Goal: Task Accomplishment & Management: Use online tool/utility

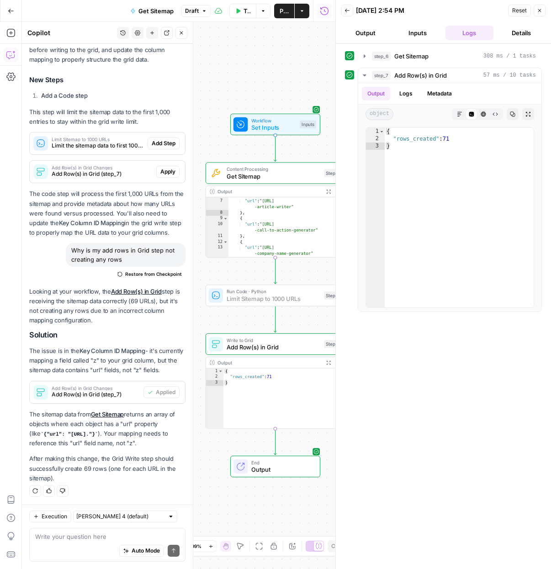
scroll to position [166, 0]
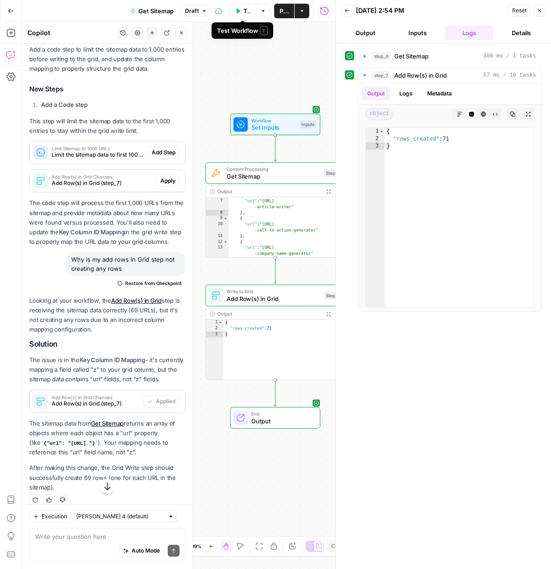
click at [241, 13] on button "Test Workflow" at bounding box center [242, 11] width 27 height 15
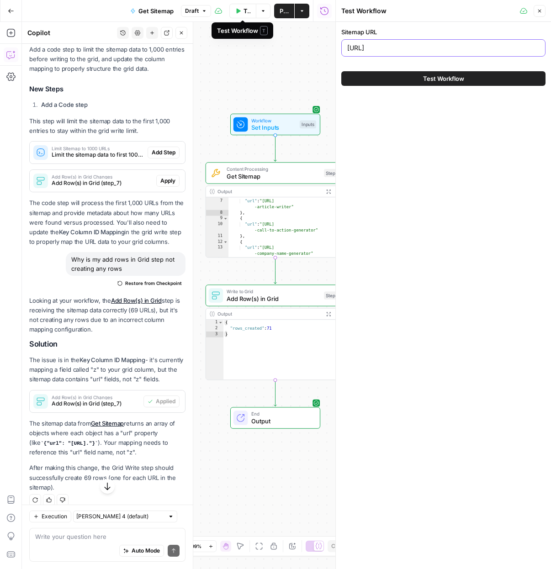
click at [425, 49] on input "[URL]" at bounding box center [443, 47] width 192 height 9
paste input "/blog-post/"
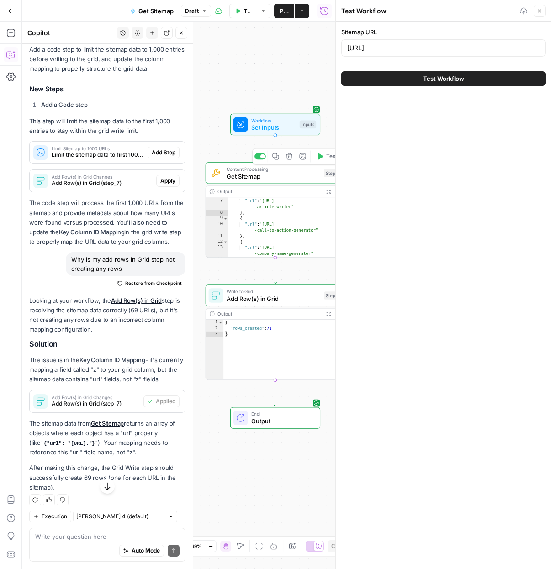
click at [262, 171] on span "Content Processing" at bounding box center [273, 168] width 94 height 7
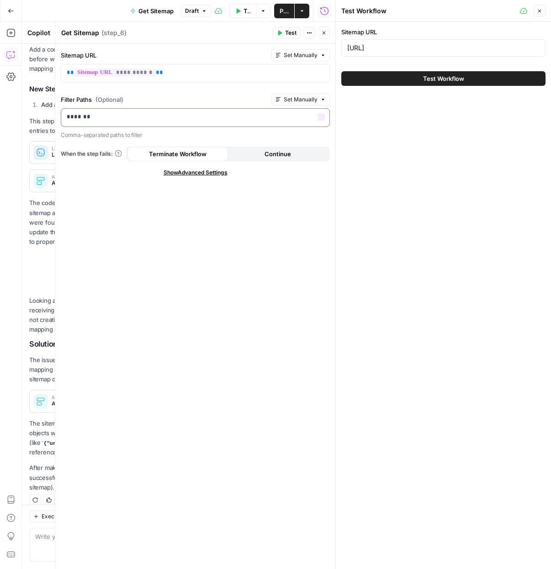
click at [130, 119] on p "*******" at bounding box center [195, 116] width 257 height 9
click at [203, 52] on label "Sitemap URL" at bounding box center [164, 55] width 207 height 9
click at [323, 32] on icon "button" at bounding box center [323, 32] width 5 height 5
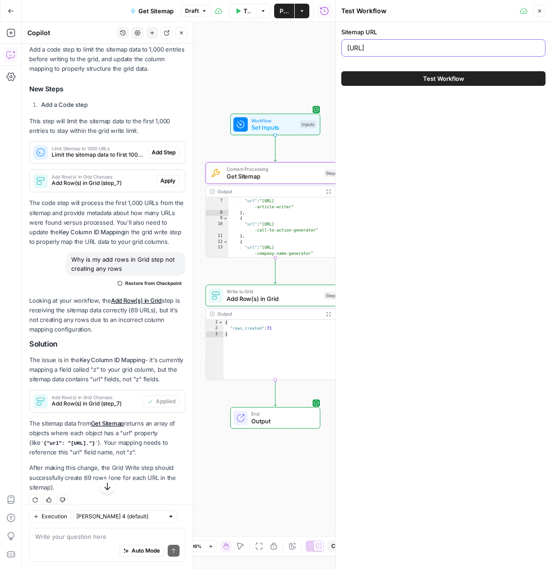
click at [430, 46] on input "[URL]" at bounding box center [443, 47] width 192 height 9
paste input "[DOMAIN_NAME]"
type input "[URL][DOMAIN_NAME]"
click at [455, 161] on div "Sitemap URL [URL][DOMAIN_NAME] Test Workflow" at bounding box center [443, 295] width 215 height 547
click at [240, 176] on span "Get Sitemap" at bounding box center [273, 176] width 94 height 9
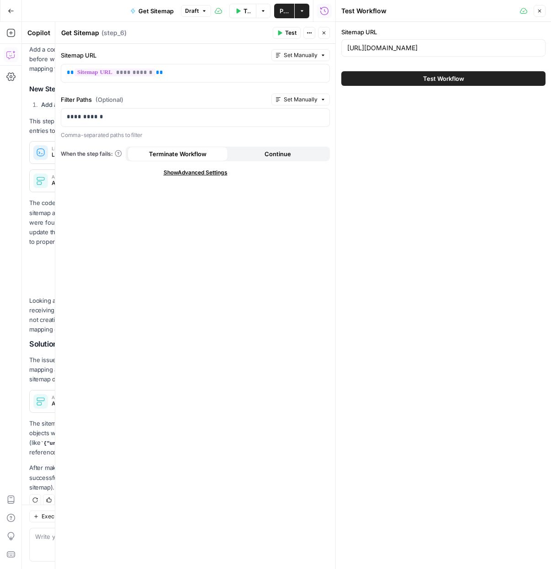
click at [323, 35] on icon "button" at bounding box center [323, 32] width 5 height 5
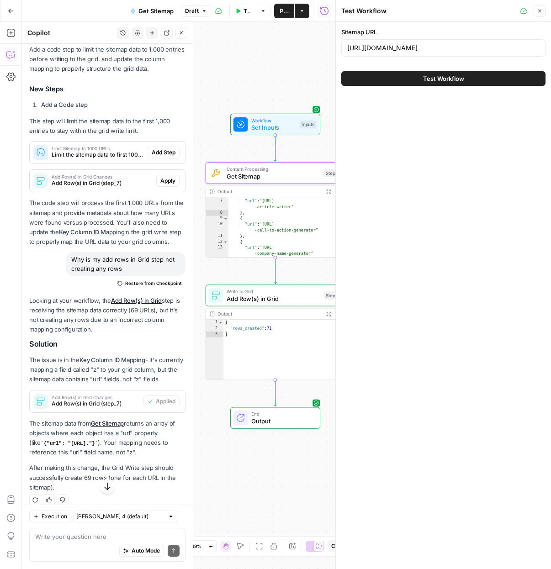
click at [421, 79] on button "Test Workflow" at bounding box center [443, 78] width 204 height 15
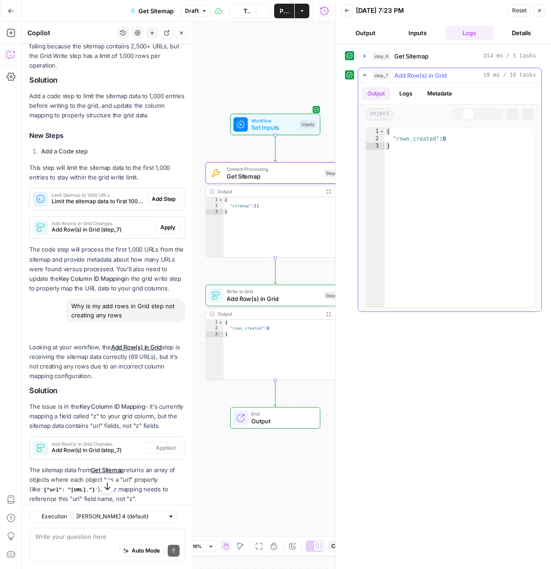
scroll to position [175, 0]
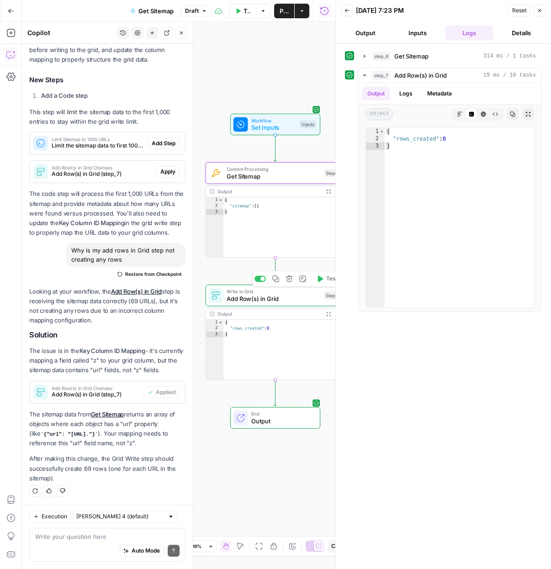
click at [240, 297] on span "Add Row(s) in Grid" at bounding box center [273, 298] width 94 height 9
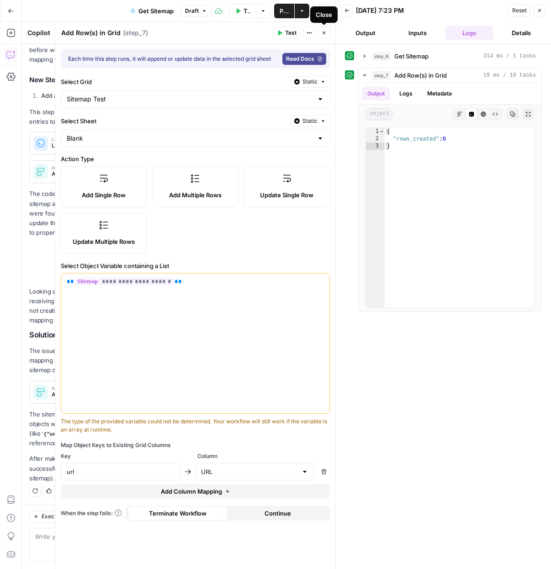
click at [322, 33] on icon "button" at bounding box center [323, 32] width 5 height 5
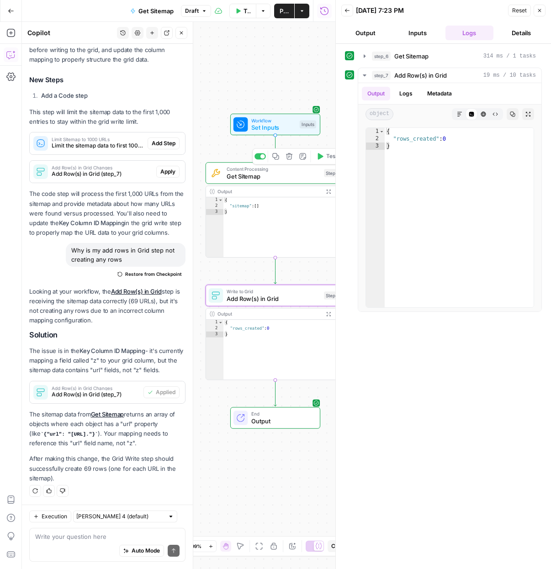
click at [261, 182] on div "Content Processing Get Sitemap Step 6 Copy step Delete step Add Note Test" at bounding box center [275, 172] width 140 height 21
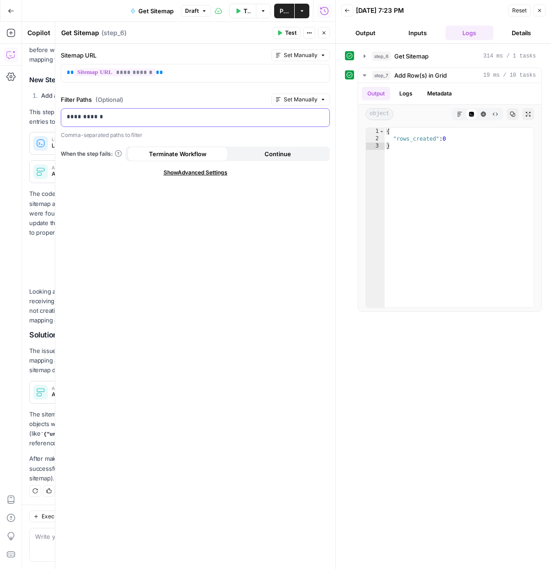
click at [119, 117] on p "**********" at bounding box center [195, 116] width 257 height 9
click at [178, 293] on div "**********" at bounding box center [195, 306] width 280 height 525
click at [364, 57] on icon "button" at bounding box center [364, 55] width 2 height 3
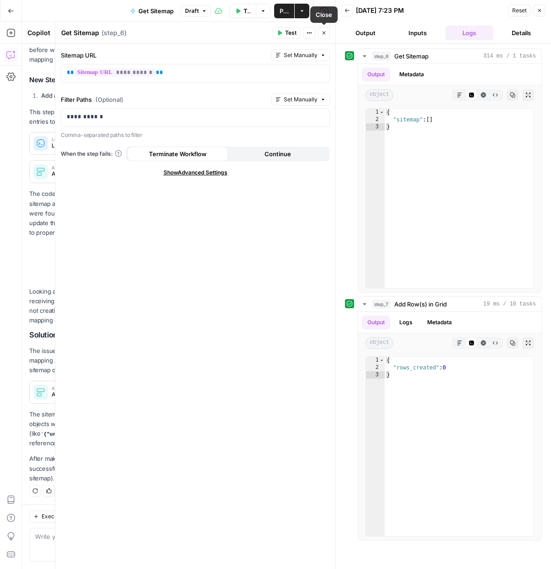
click at [322, 33] on icon "button" at bounding box center [323, 32] width 5 height 5
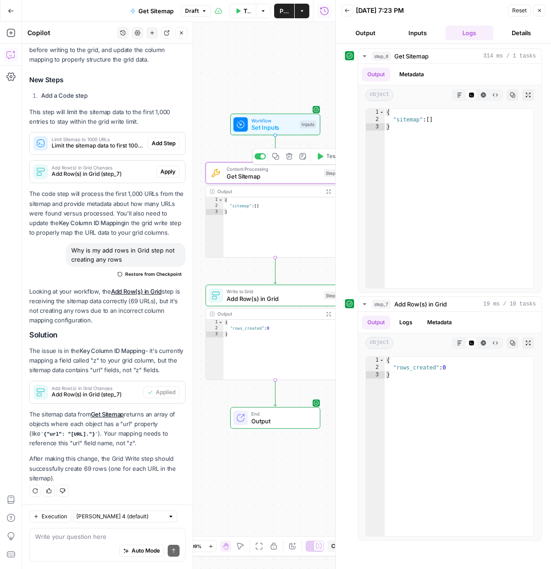
click at [274, 175] on span "Get Sitemap" at bounding box center [273, 176] width 94 height 9
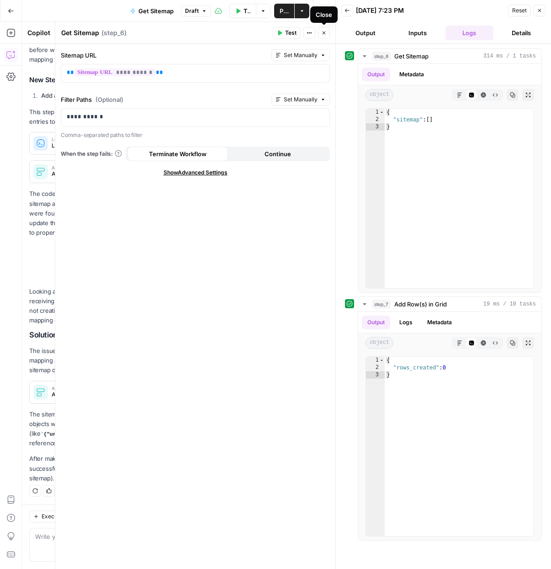
click at [325, 33] on icon "button" at bounding box center [323, 32] width 5 height 5
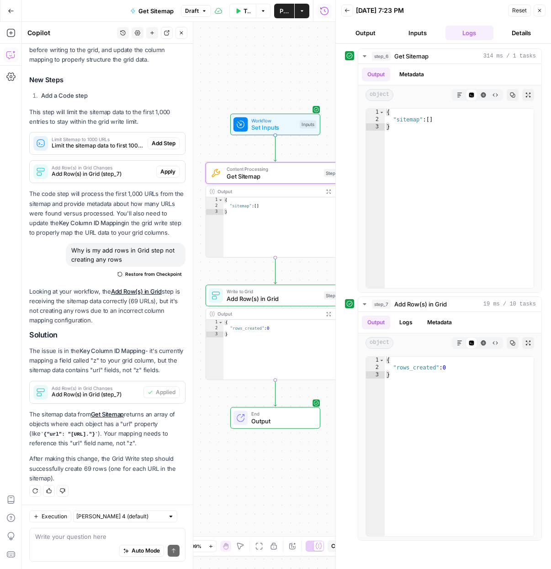
click at [237, 9] on icon "button" at bounding box center [238, 10] width 4 height 5
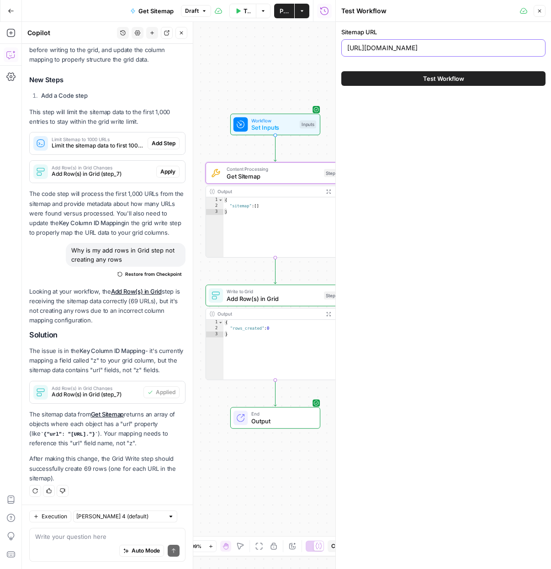
click at [480, 47] on input "[URL][DOMAIN_NAME]" at bounding box center [443, 47] width 192 height 9
click at [436, 81] on span "Test Workflow" at bounding box center [443, 78] width 41 height 9
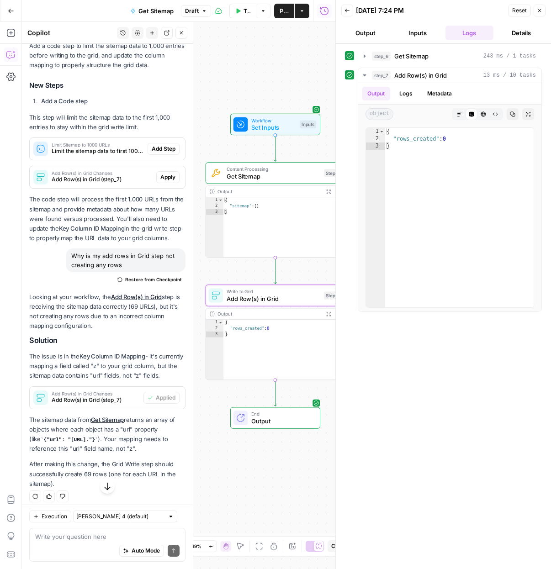
scroll to position [175, 0]
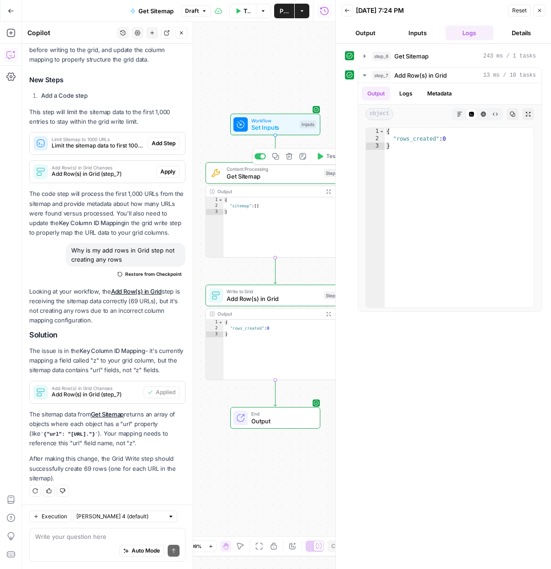
click at [271, 176] on span "Get Sitemap" at bounding box center [273, 176] width 94 height 9
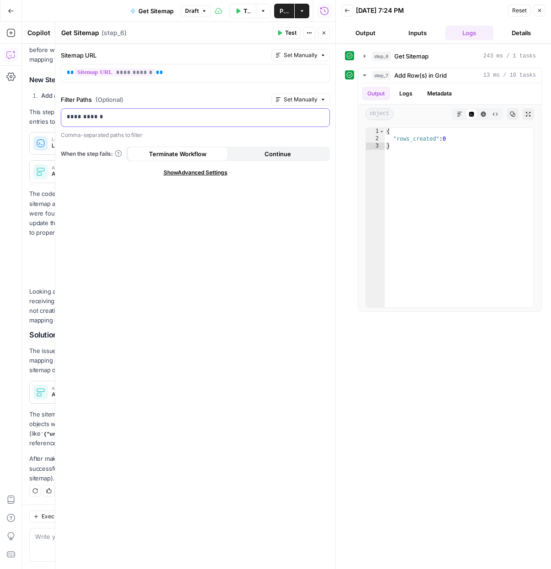
click at [151, 117] on p "**********" at bounding box center [195, 116] width 257 height 9
type input "b"
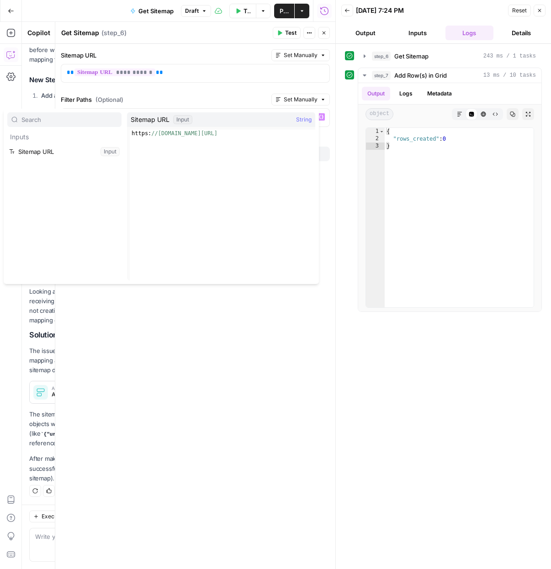
drag, startPoint x: 250, startPoint y: 333, endPoint x: 278, endPoint y: 275, distance: 64.3
click at [250, 333] on div "**********" at bounding box center [195, 306] width 280 height 525
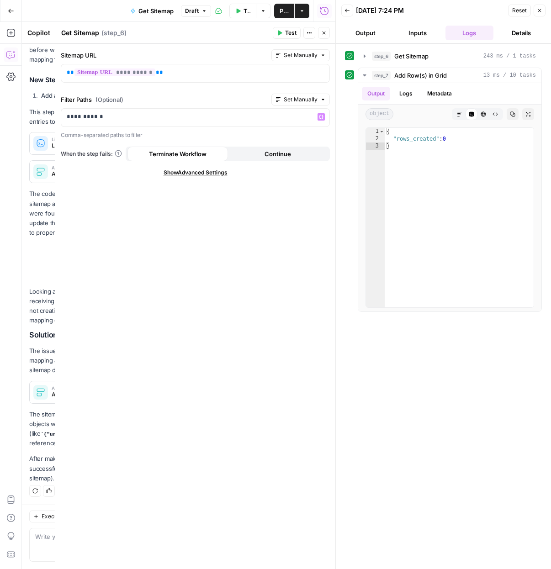
click at [242, 11] on button "Test Workflow" at bounding box center [242, 11] width 27 height 15
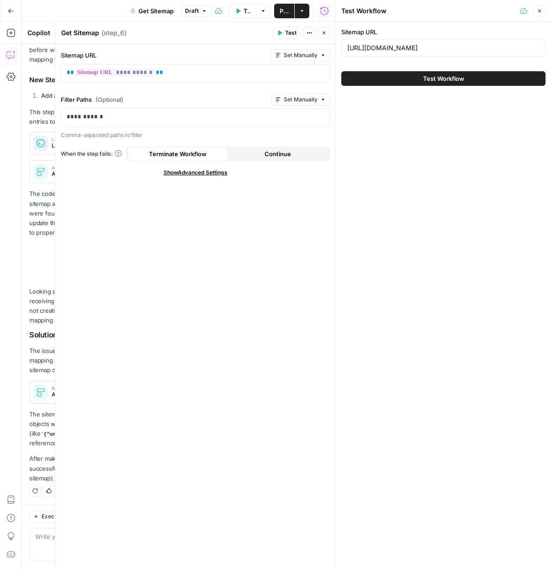
click at [390, 79] on button "Test Workflow" at bounding box center [443, 78] width 204 height 15
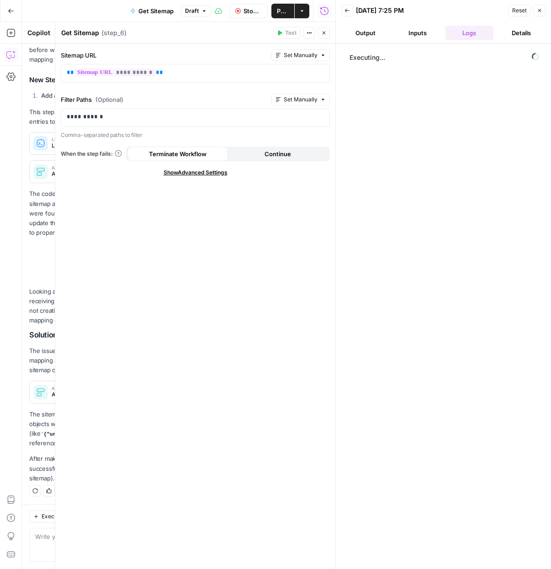
scroll to position [175, 0]
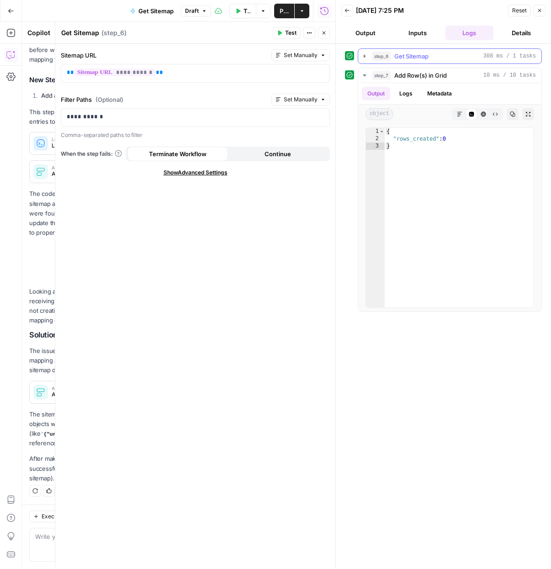
click at [365, 55] on icon "button" at bounding box center [364, 55] width 7 height 7
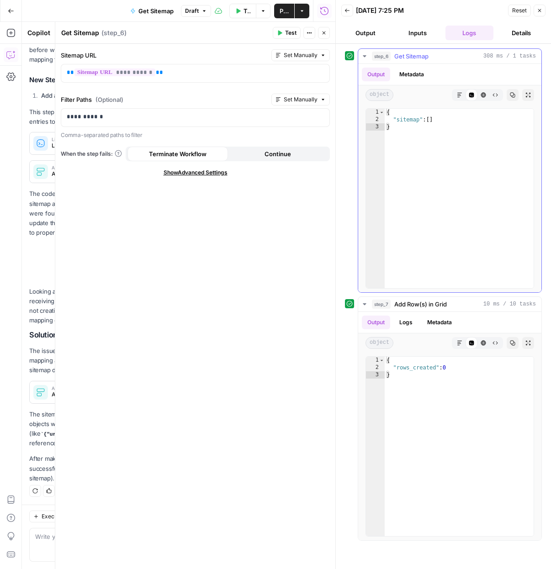
click at [365, 55] on icon "button" at bounding box center [364, 55] width 7 height 7
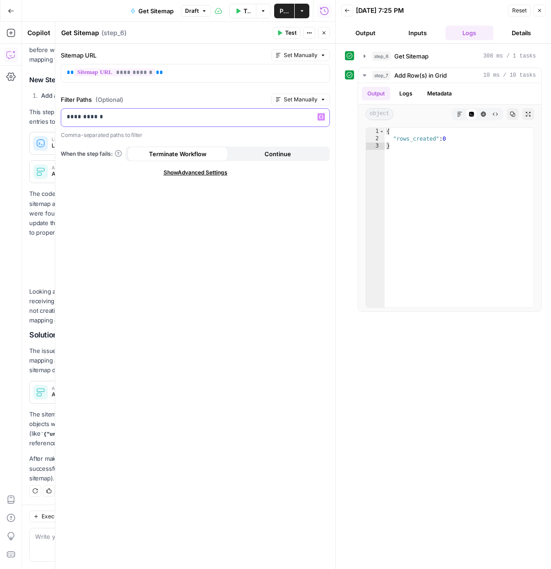
click at [136, 116] on p "**********" at bounding box center [195, 116] width 257 height 9
click at [192, 176] on span "Show Advanced Settings" at bounding box center [195, 172] width 64 height 8
click at [175, 202] on input "Select Version" at bounding box center [190, 204] width 246 height 9
type input "Default"
drag, startPoint x: 196, startPoint y: 302, endPoint x: 194, endPoint y: 293, distance: 9.4
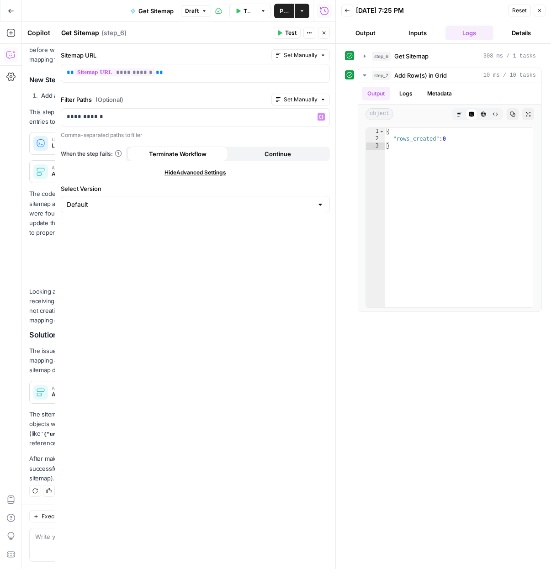
click at [196, 302] on div "**********" at bounding box center [195, 306] width 280 height 525
click at [299, 101] on span "Set Manually" at bounding box center [300, 99] width 34 height 8
click at [224, 105] on div "Filter Paths (Optional) Set Manually" at bounding box center [195, 100] width 269 height 12
click at [163, 119] on p "**********" at bounding box center [195, 116] width 257 height 9
click at [292, 106] on div "Filter Paths (Optional) Set Manually “/” to reference Variables Menu Comma-sepa…" at bounding box center [195, 117] width 269 height 46
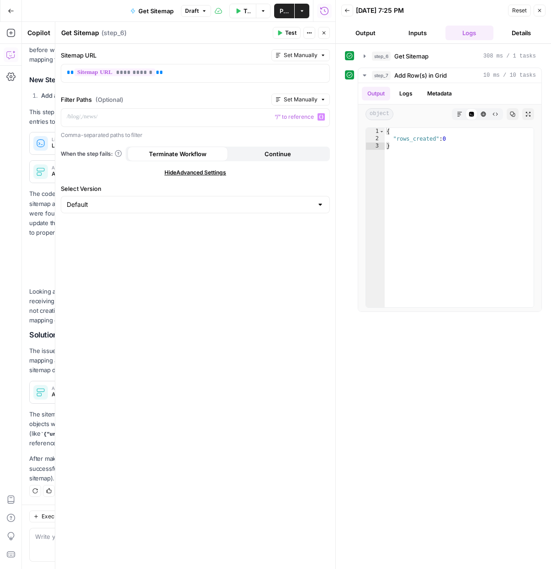
click at [290, 103] on span "Set Manually" at bounding box center [300, 99] width 34 height 8
click at [281, 148] on div "AI sets value during run" at bounding box center [283, 148] width 77 height 8
click at [128, 112] on div at bounding box center [195, 118] width 268 height 18
click at [307, 103] on button "Prompt AI" at bounding box center [304, 100] width 50 height 12
click at [299, 116] on span "Set Manually" at bounding box center [284, 118] width 65 height 9
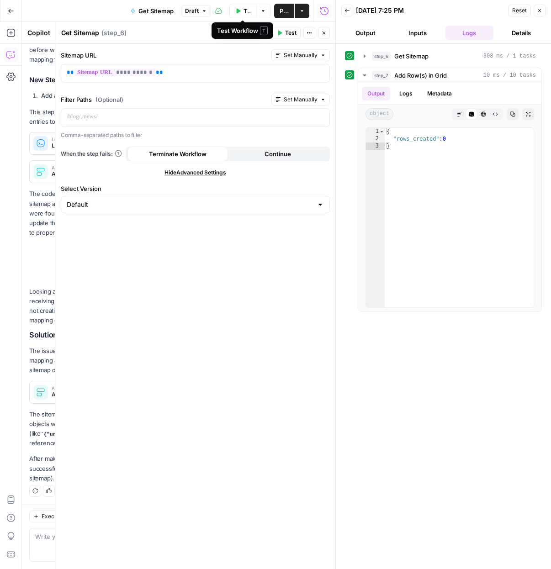
click at [244, 12] on span "Test Workflow" at bounding box center [246, 10] width 7 height 9
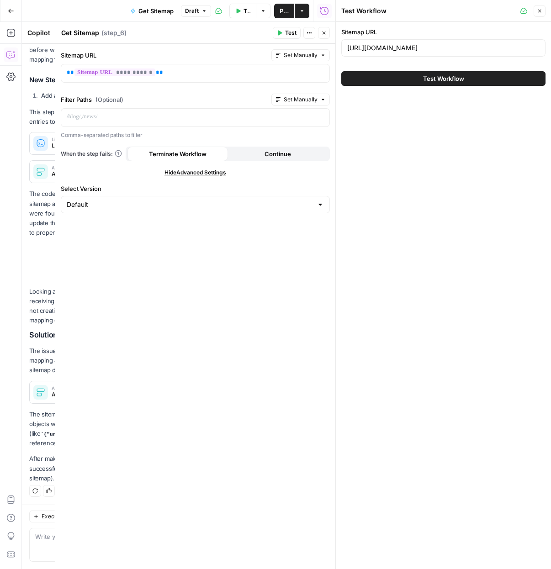
click at [380, 75] on button "Test Workflow" at bounding box center [443, 78] width 204 height 15
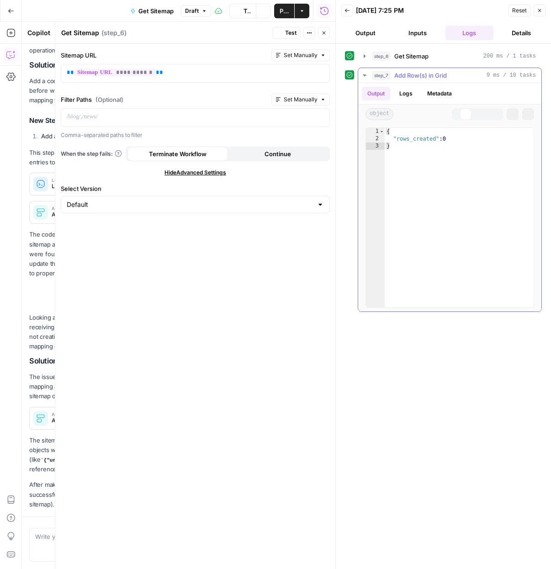
scroll to position [175, 0]
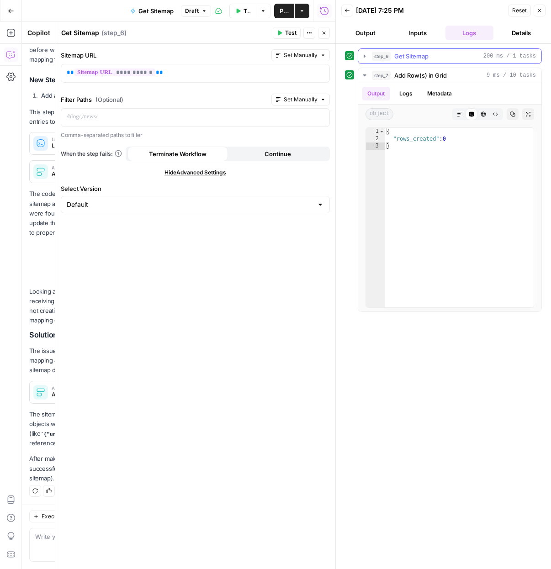
click at [363, 59] on icon "button" at bounding box center [364, 55] width 7 height 7
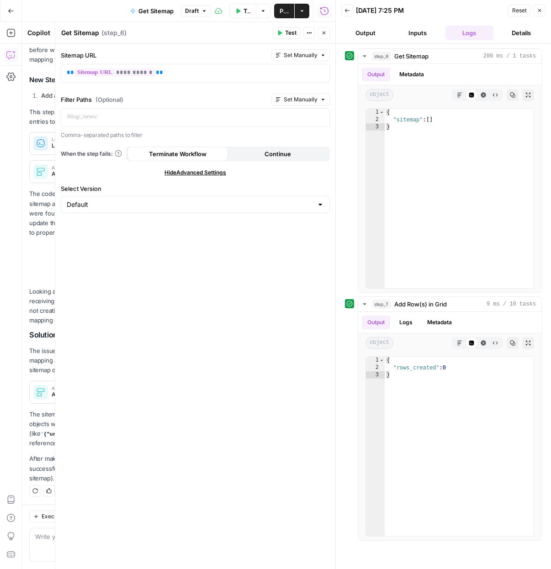
click at [240, 10] on button "Test Workflow" at bounding box center [242, 11] width 27 height 15
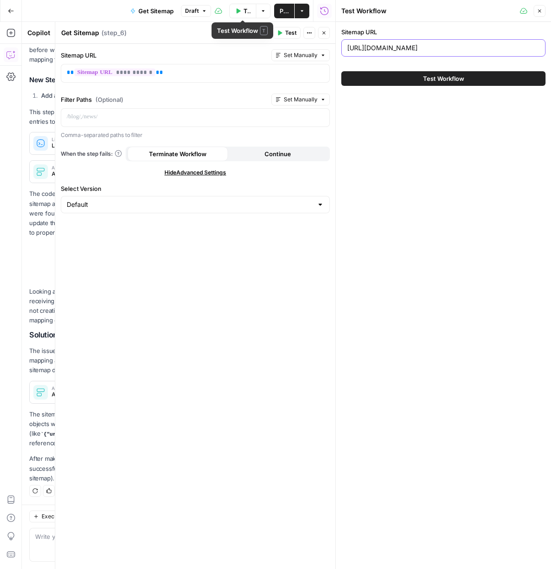
click at [419, 47] on input "[URL][DOMAIN_NAME]" at bounding box center [443, 47] width 192 height 9
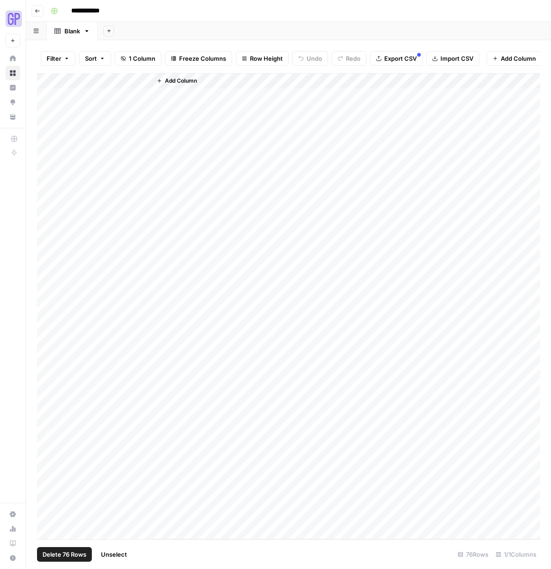
click at [52, 78] on div "Add Column" at bounding box center [288, 306] width 503 height 466
click at [51, 79] on div "Add Column" at bounding box center [288, 306] width 503 height 466
click at [144, 81] on div "Add Column" at bounding box center [288, 306] width 503 height 466
click at [144, 81] on div at bounding box center [110, 82] width 83 height 18
click at [50, 79] on div "Add Column" at bounding box center [288, 306] width 503 height 466
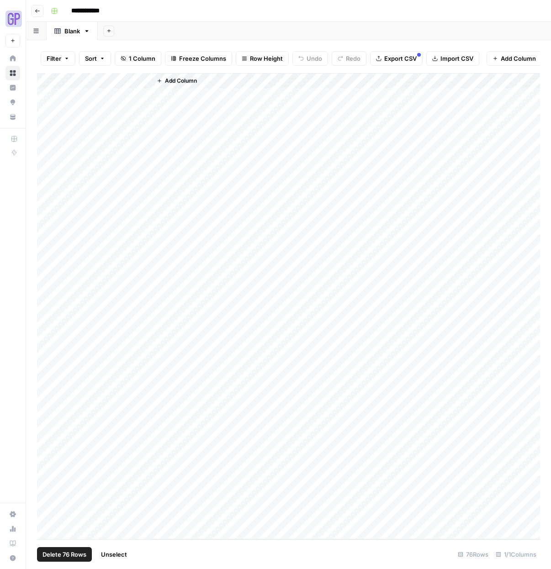
click at [58, 554] on span "Delete 76 Rows" at bounding box center [64, 554] width 44 height 9
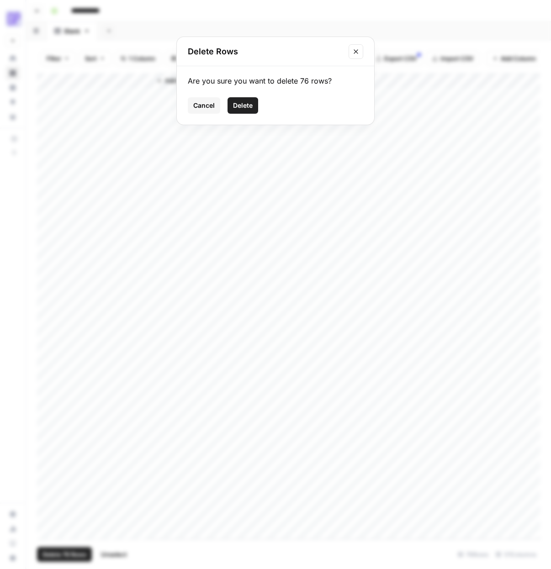
click at [250, 105] on span "Delete" at bounding box center [243, 105] width 20 height 9
